Goal: Find specific page/section: Find specific page/section

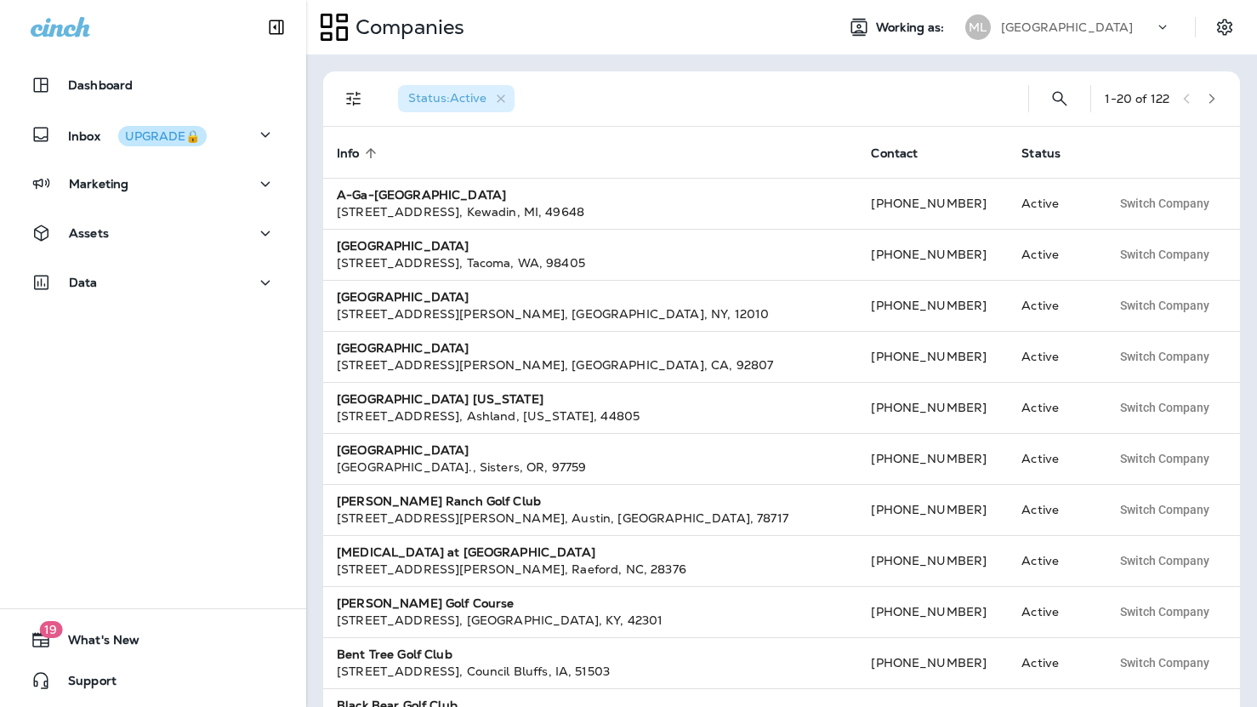
click at [1097, 1] on div "Companies Working as: ML Muskego Lakes Country Club" at bounding box center [781, 27] width 951 height 54
click at [1093, 22] on p "[GEOGRAPHIC_DATA]" at bounding box center [1067, 27] width 132 height 14
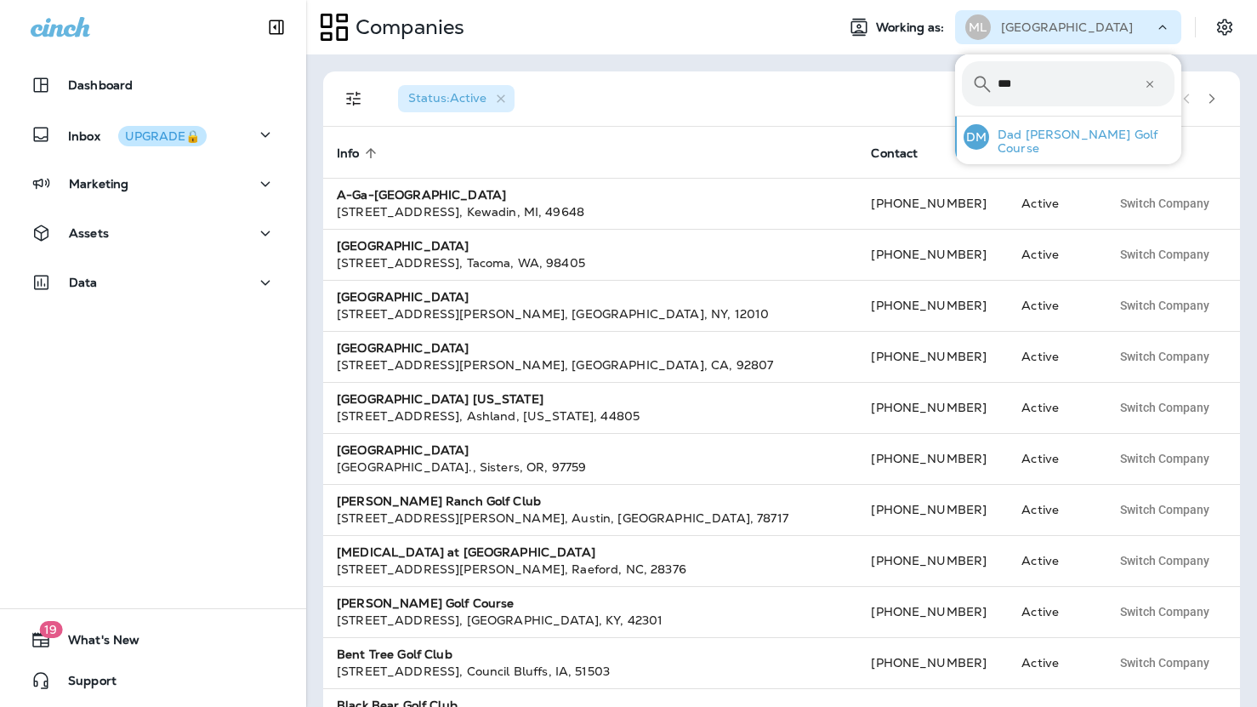
type input "***"
click at [1018, 152] on div "DM Dad [PERSON_NAME] Golf Course" at bounding box center [1069, 137] width 225 height 41
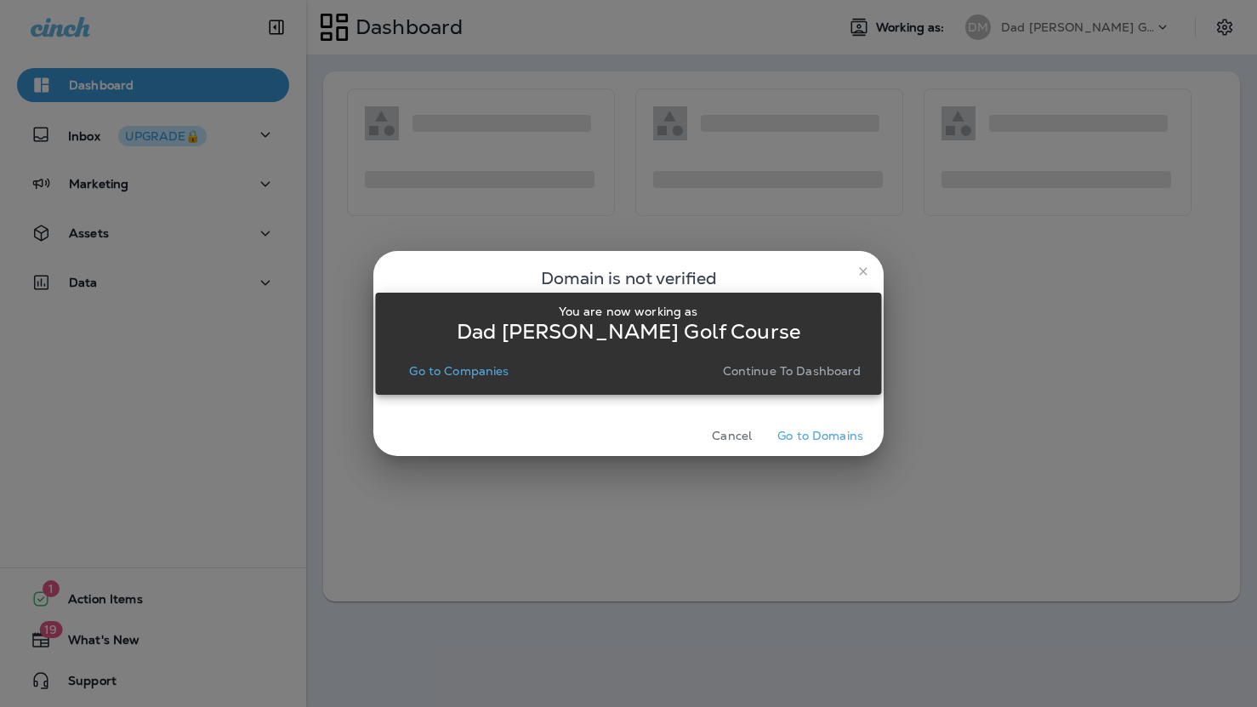
click at [796, 359] on button "Continue to Dashboard" at bounding box center [792, 371] width 152 height 24
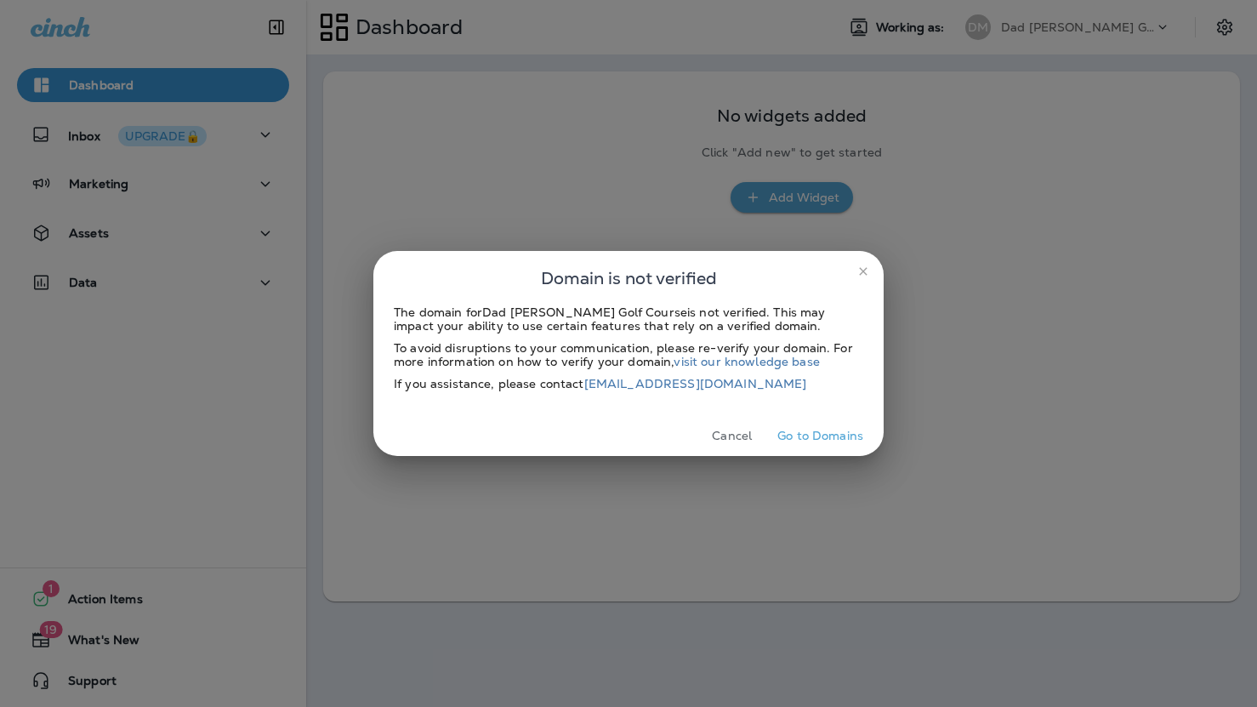
click at [860, 270] on icon "close" at bounding box center [863, 271] width 14 height 14
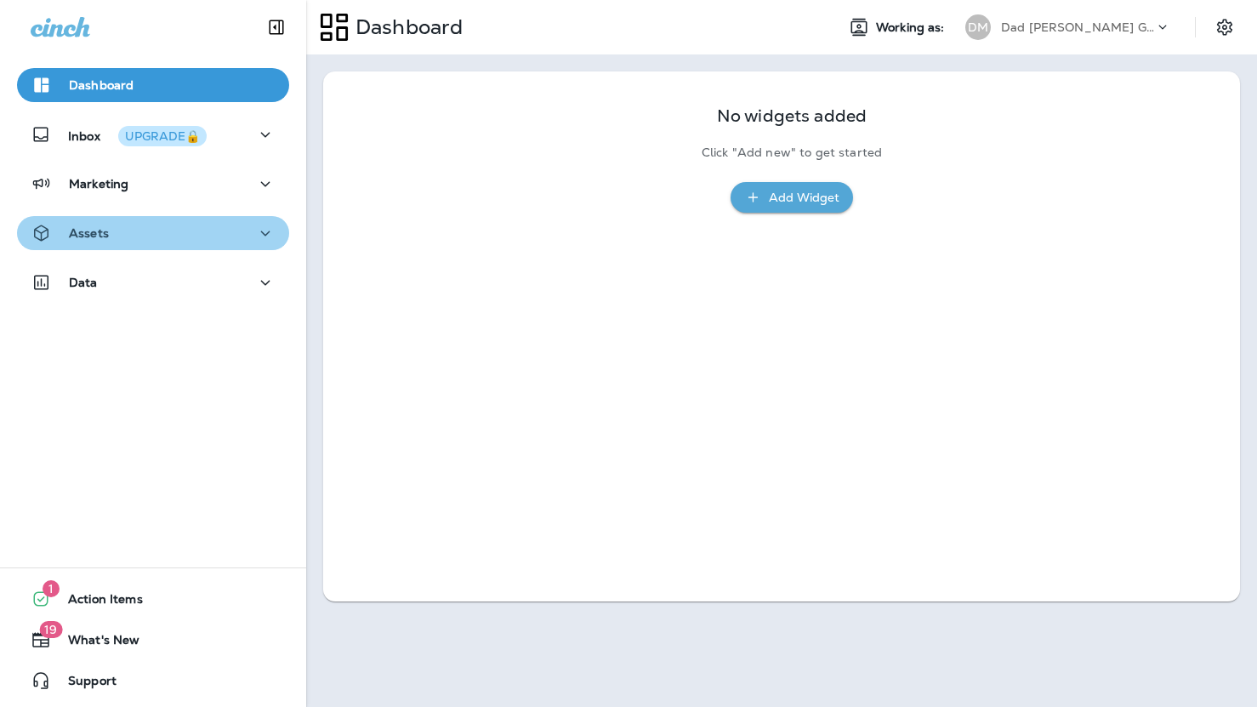
click at [165, 230] on div "Assets" at bounding box center [153, 233] width 245 height 21
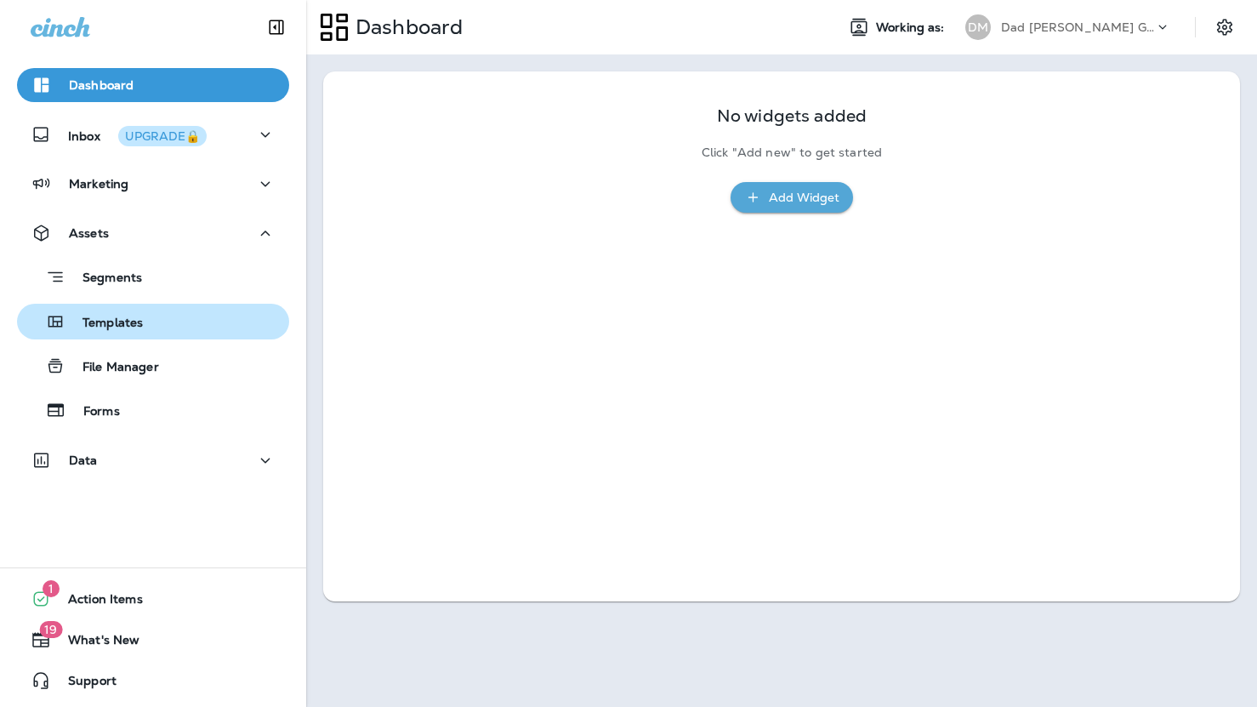
click at [139, 317] on p "Templates" at bounding box center [103, 324] width 77 height 16
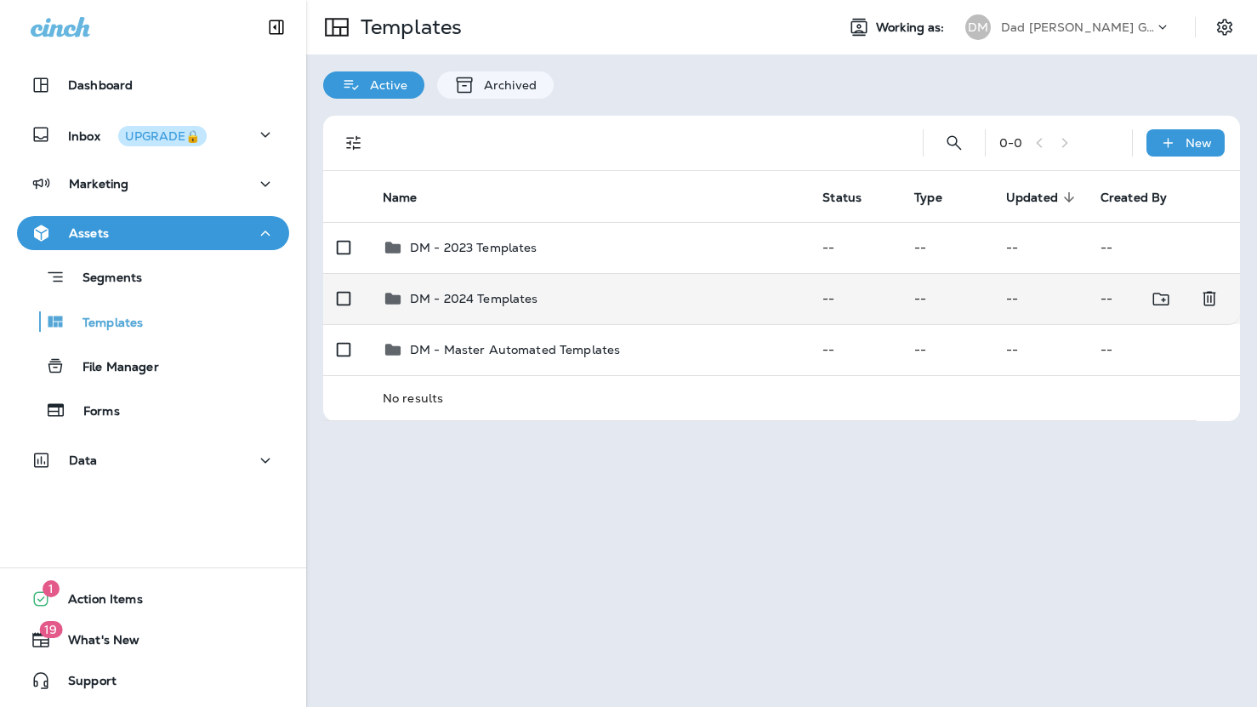
click at [476, 296] on p "DM - 2024 Templates" at bounding box center [474, 299] width 128 height 14
